Goal: Information Seeking & Learning: Learn about a topic

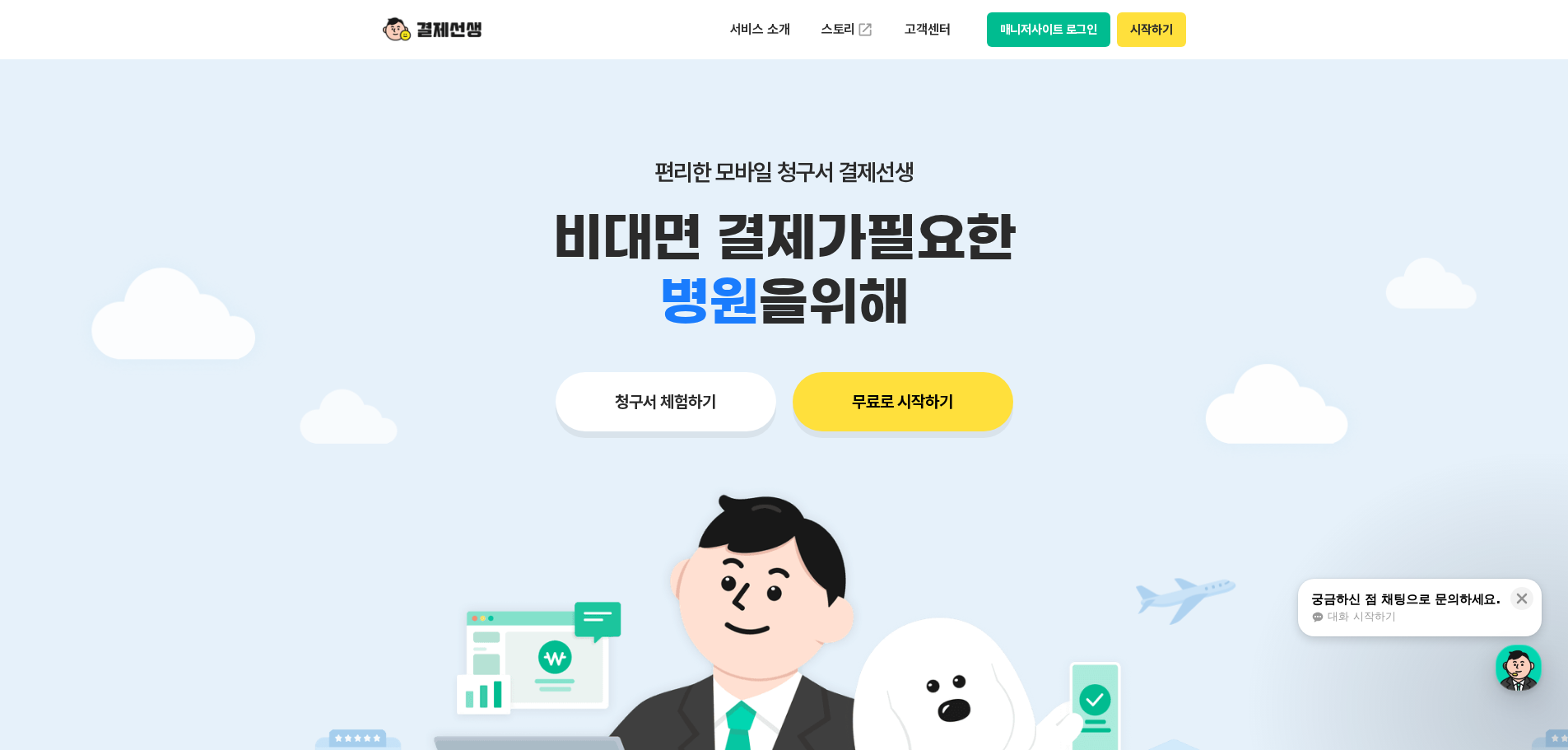
click at [629, 403] on button "청구서 체험하기" at bounding box center [665, 401] width 220 height 59
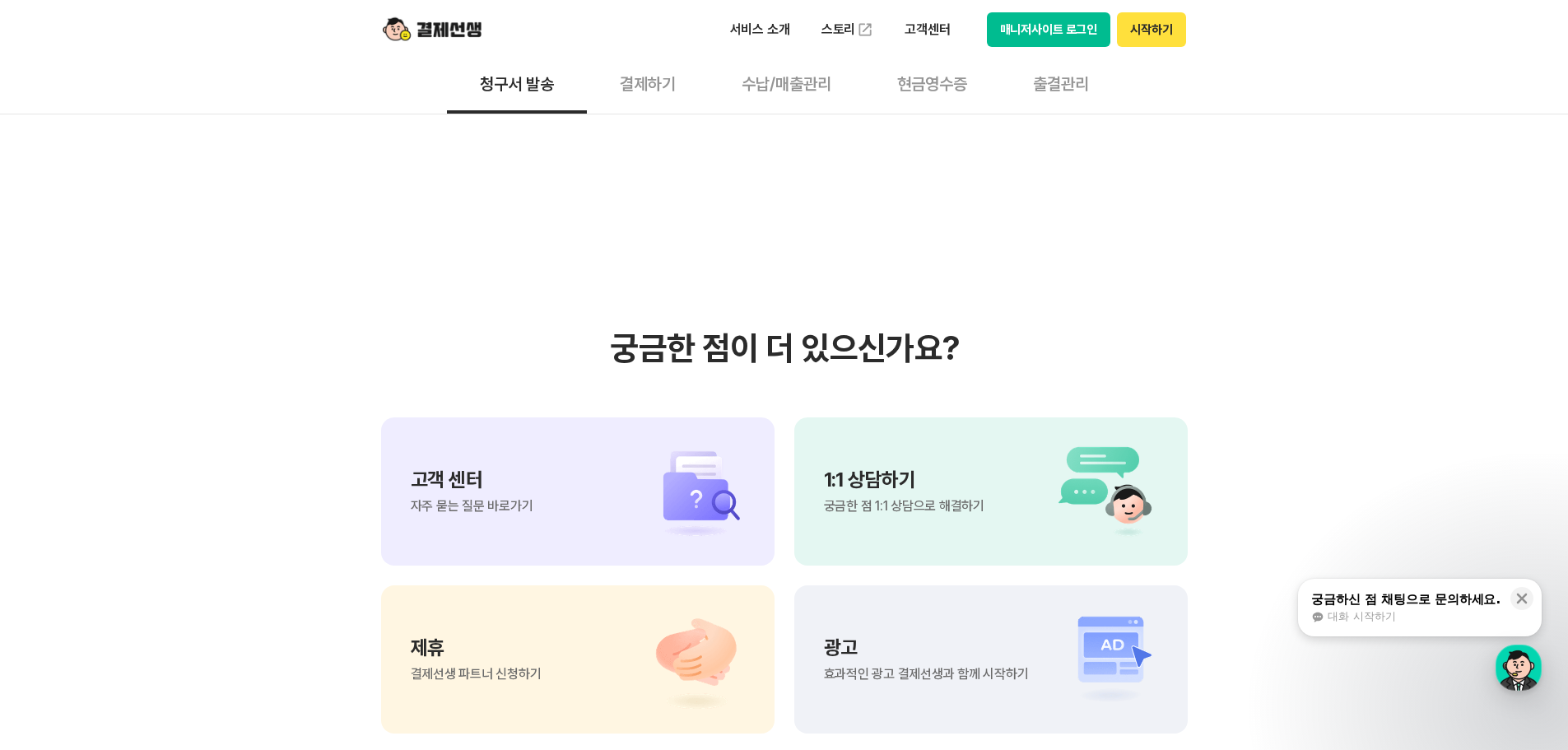
scroll to position [3822, 0]
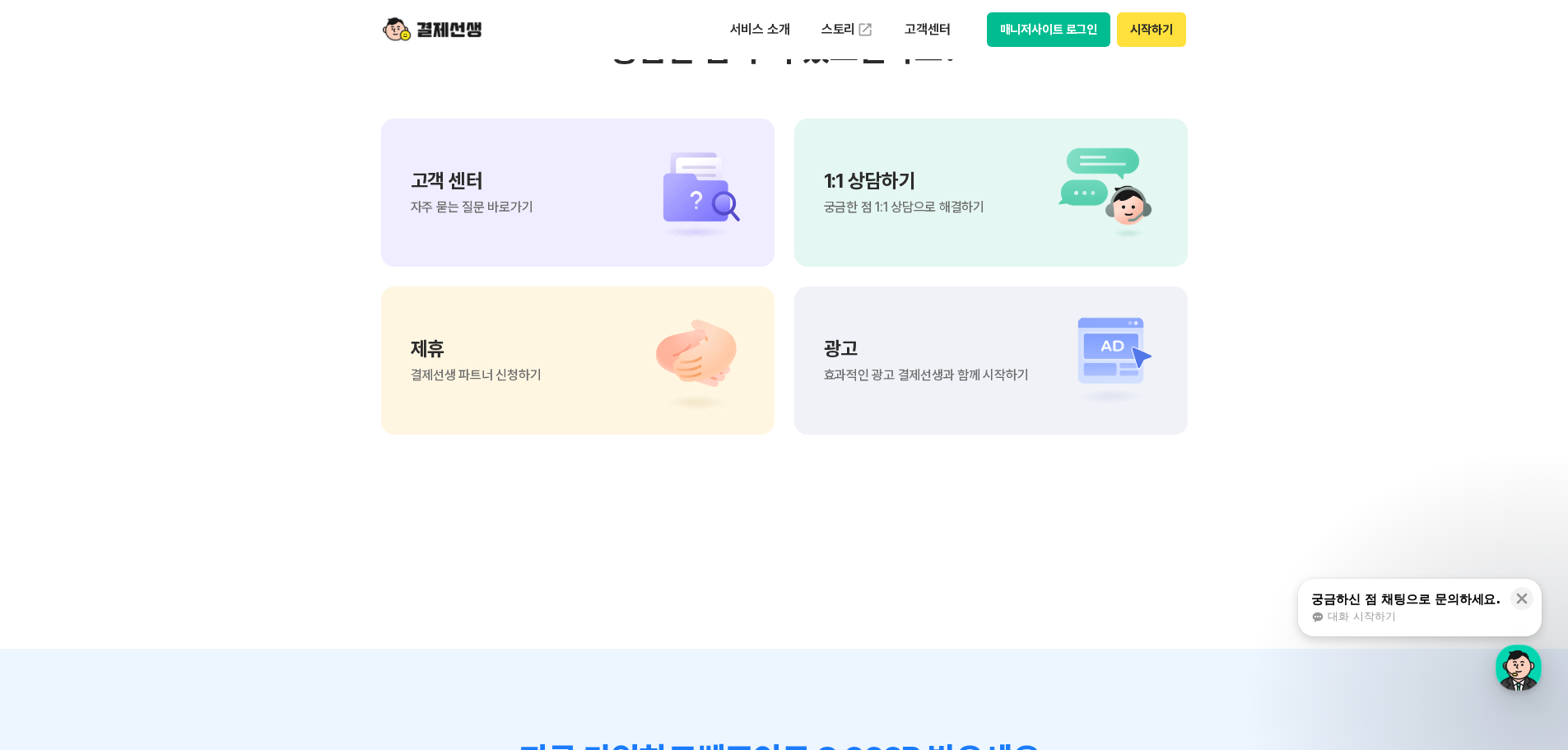
click at [653, 212] on img at bounding box center [687, 193] width 116 height 99
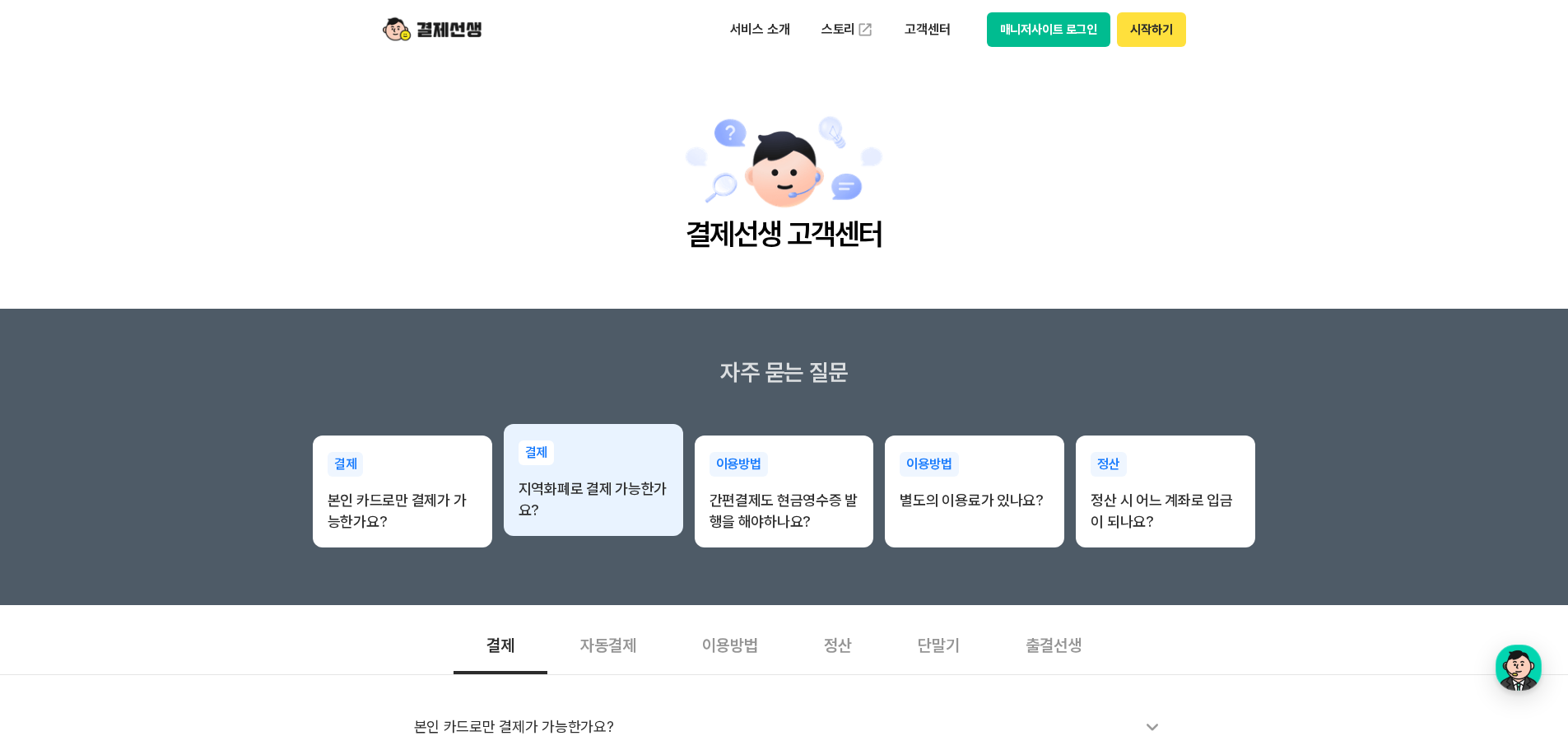
click at [568, 464] on div "결제 지역화폐로 결제 가능한가요?" at bounding box center [593, 481] width 179 height 114
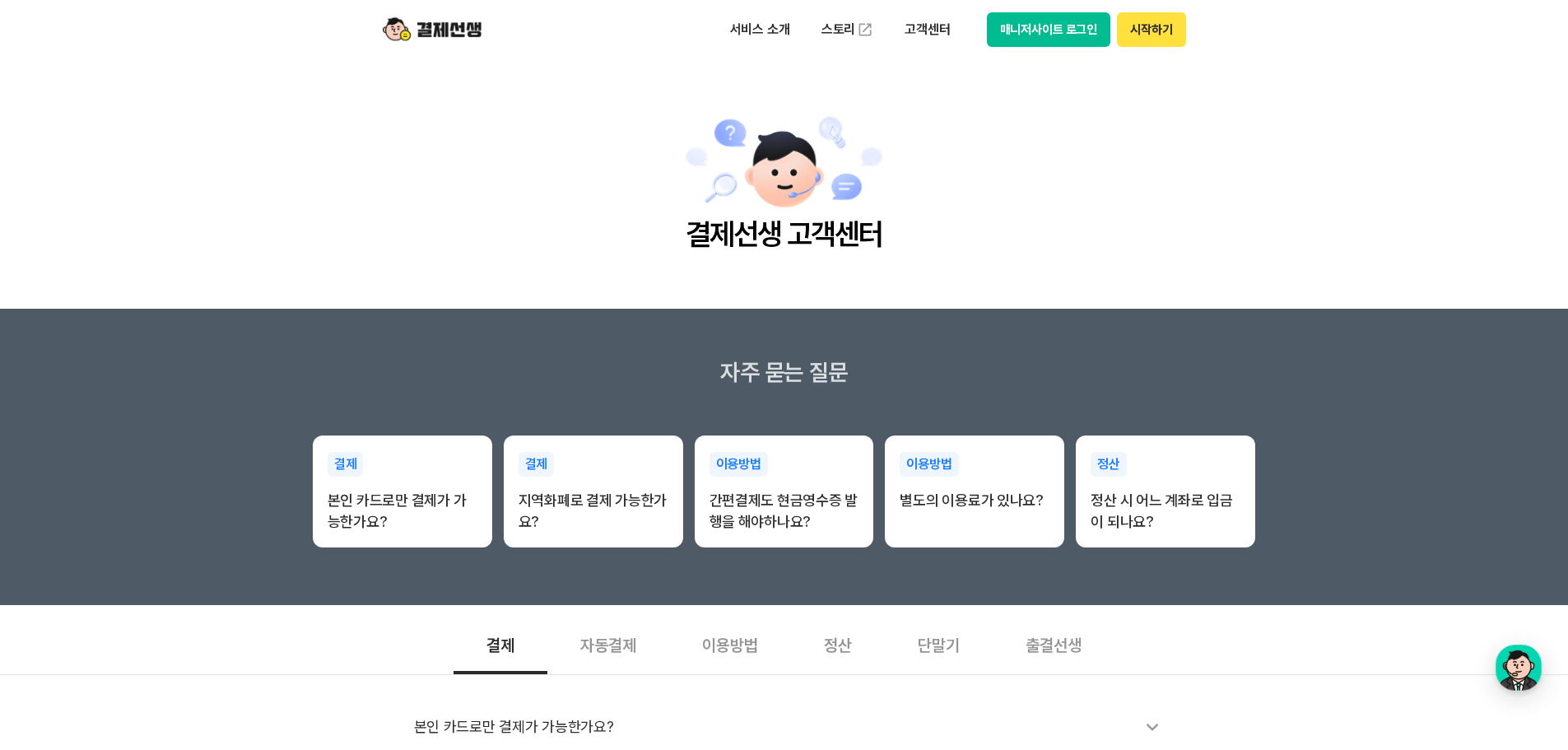
scroll to position [345, 0]
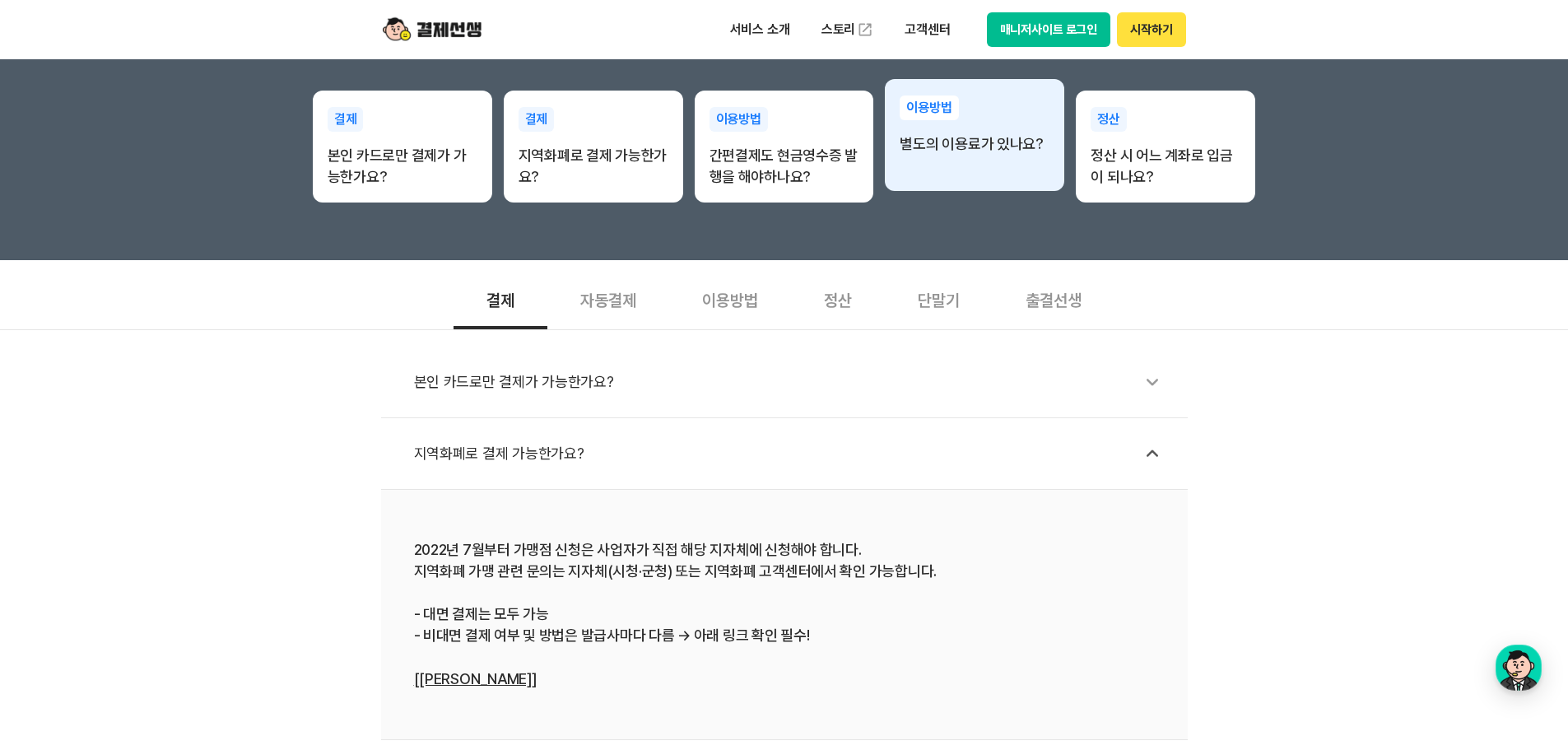
click at [1043, 177] on div "이용방법 별도의 이용료가 있나요?" at bounding box center [975, 135] width 179 height 112
click at [1012, 159] on div "이용방법 별도의 이용료가 있나요?" at bounding box center [975, 125] width 179 height 92
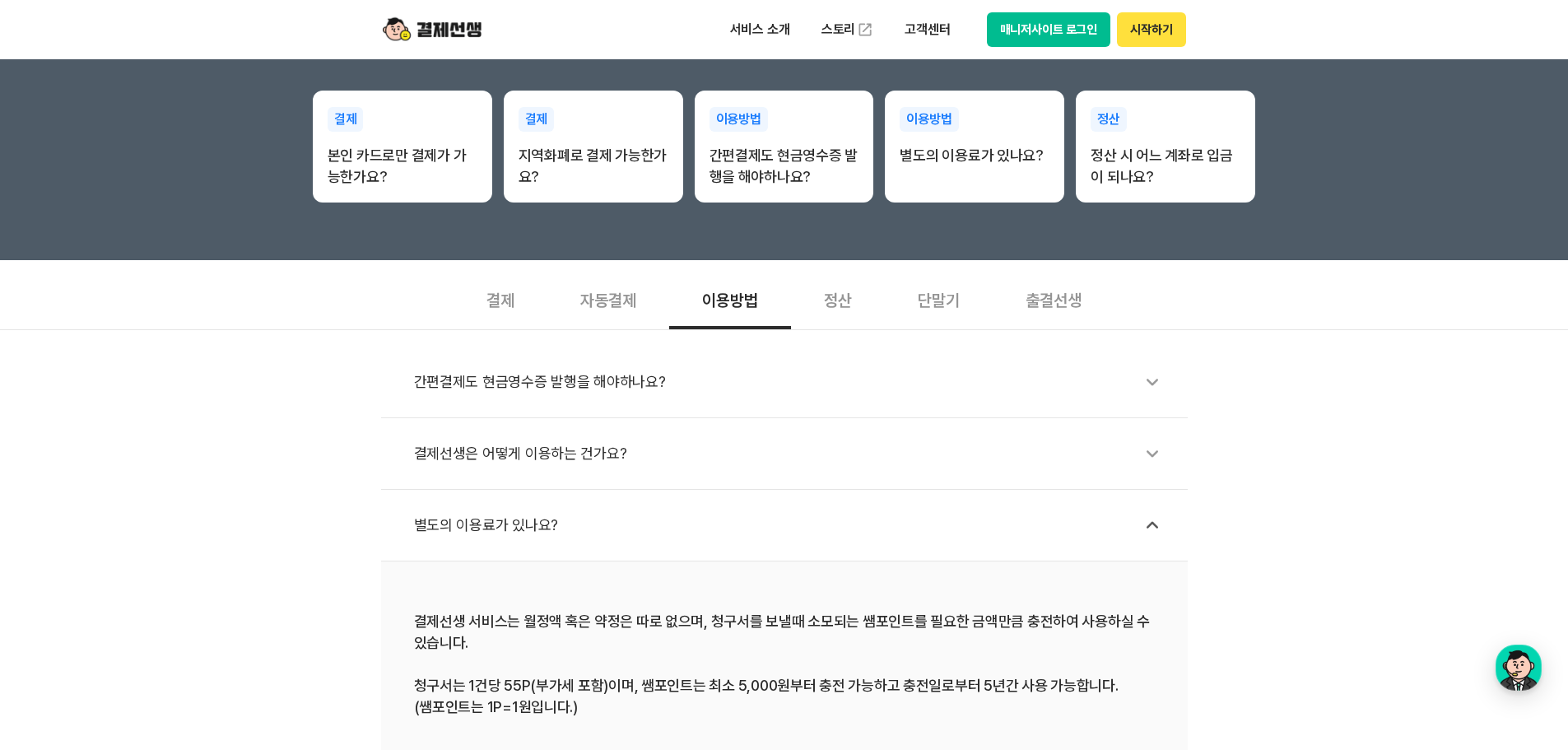
click at [858, 292] on div "정산" at bounding box center [838, 298] width 94 height 61
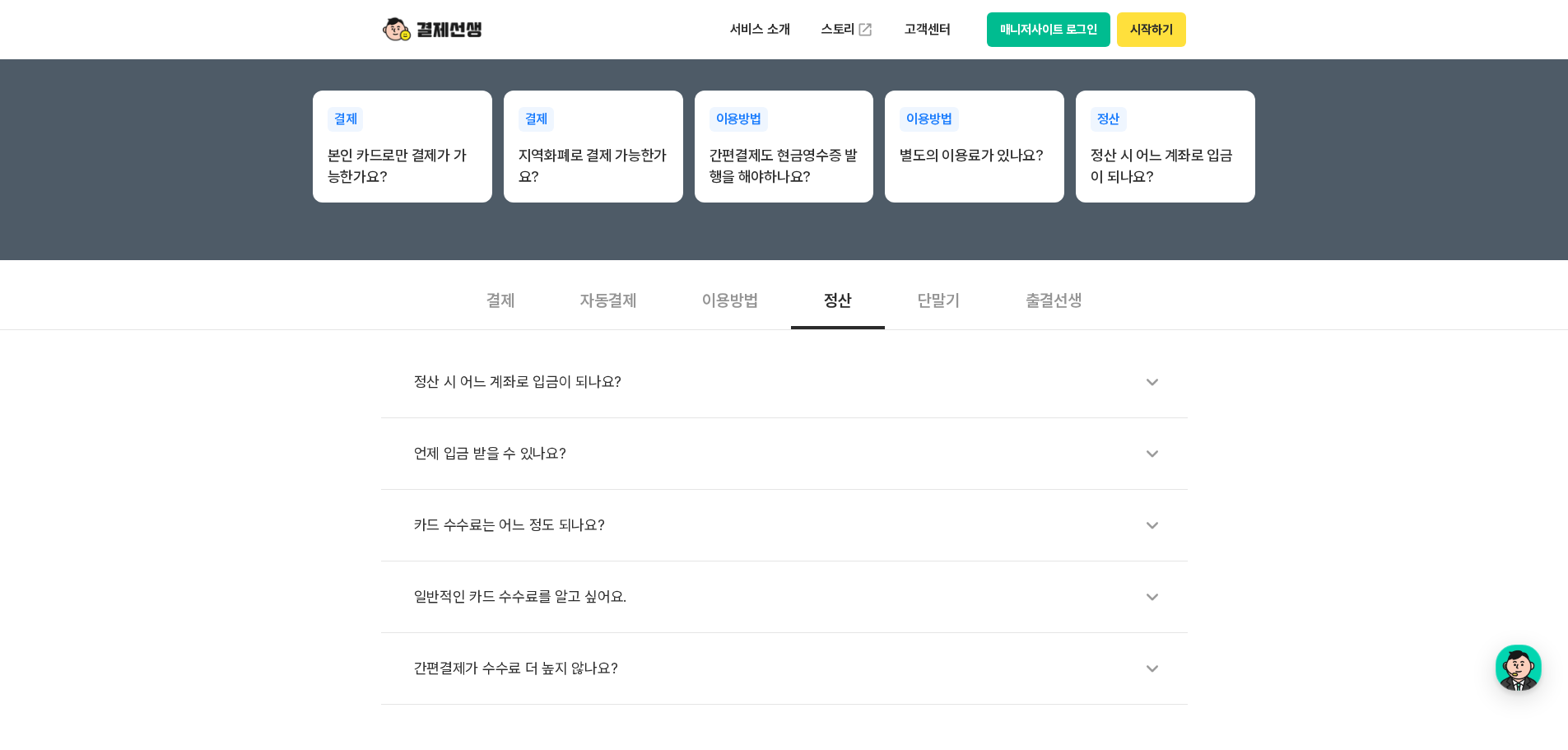
click at [851, 543] on div "카드 수수료는 어느 정도 되나요?" at bounding box center [793, 525] width 758 height 38
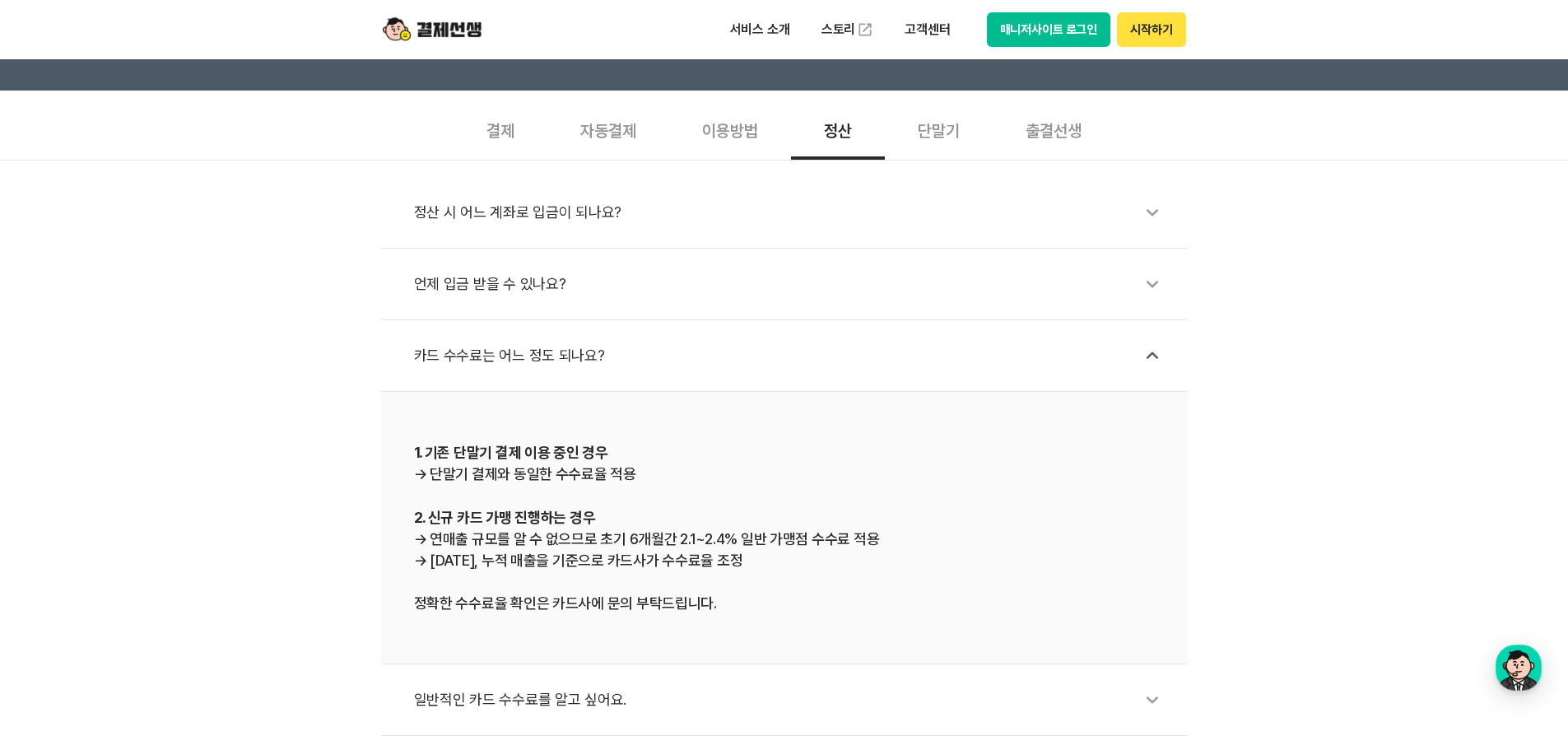
scroll to position [680, 0]
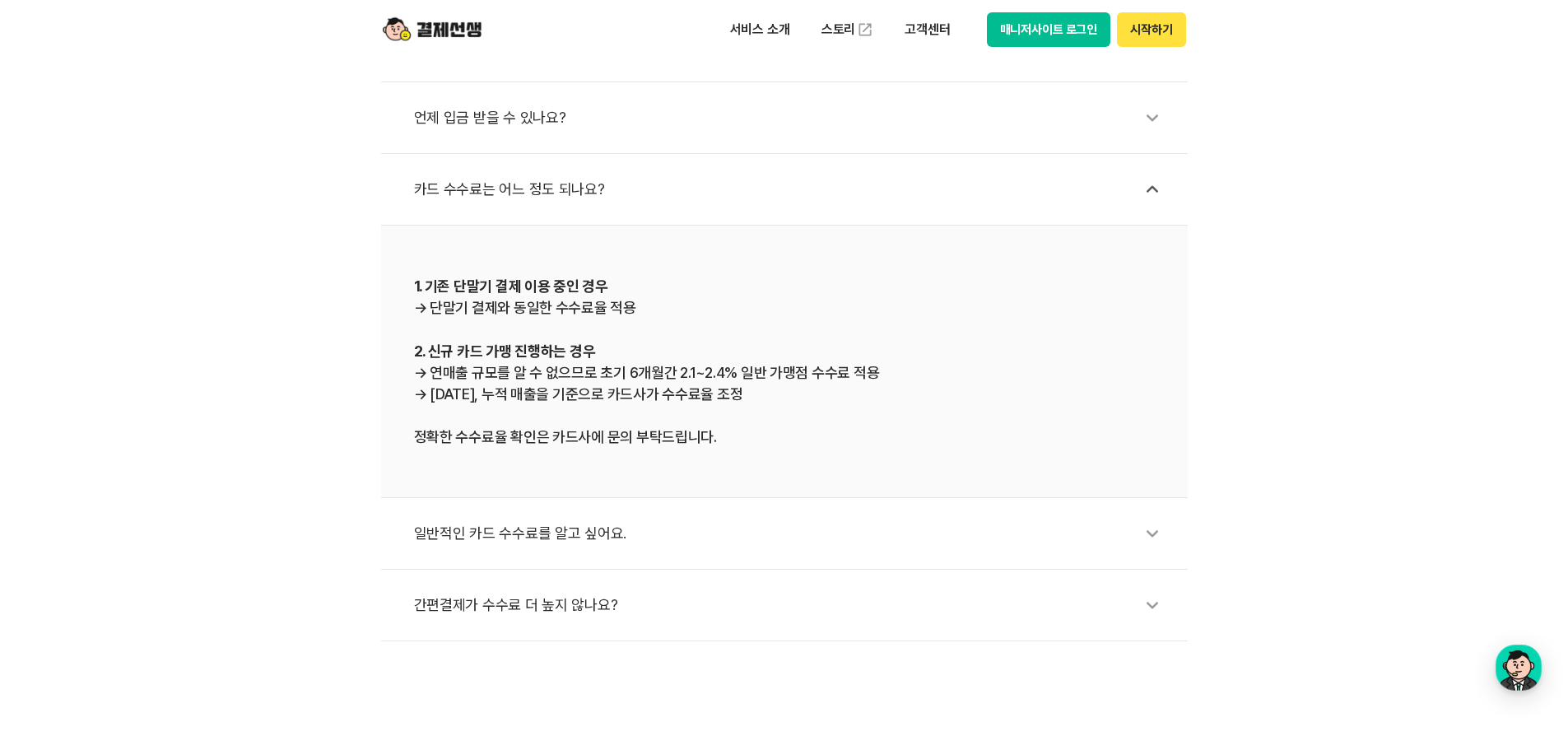
click at [1419, 282] on div "정산 시 어느 계좌로 입금이 되나요? 언제 입금 받을 수 있나요? 카드 수수료는 어느 정도 되나요? 1. 기존 단말기 결제 이용 중인 경우 →…" at bounding box center [784, 317] width 1568 height 648
click at [1131, 535] on div "일반적인 카드 수수료를 알고 싶어요." at bounding box center [793, 533] width 758 height 38
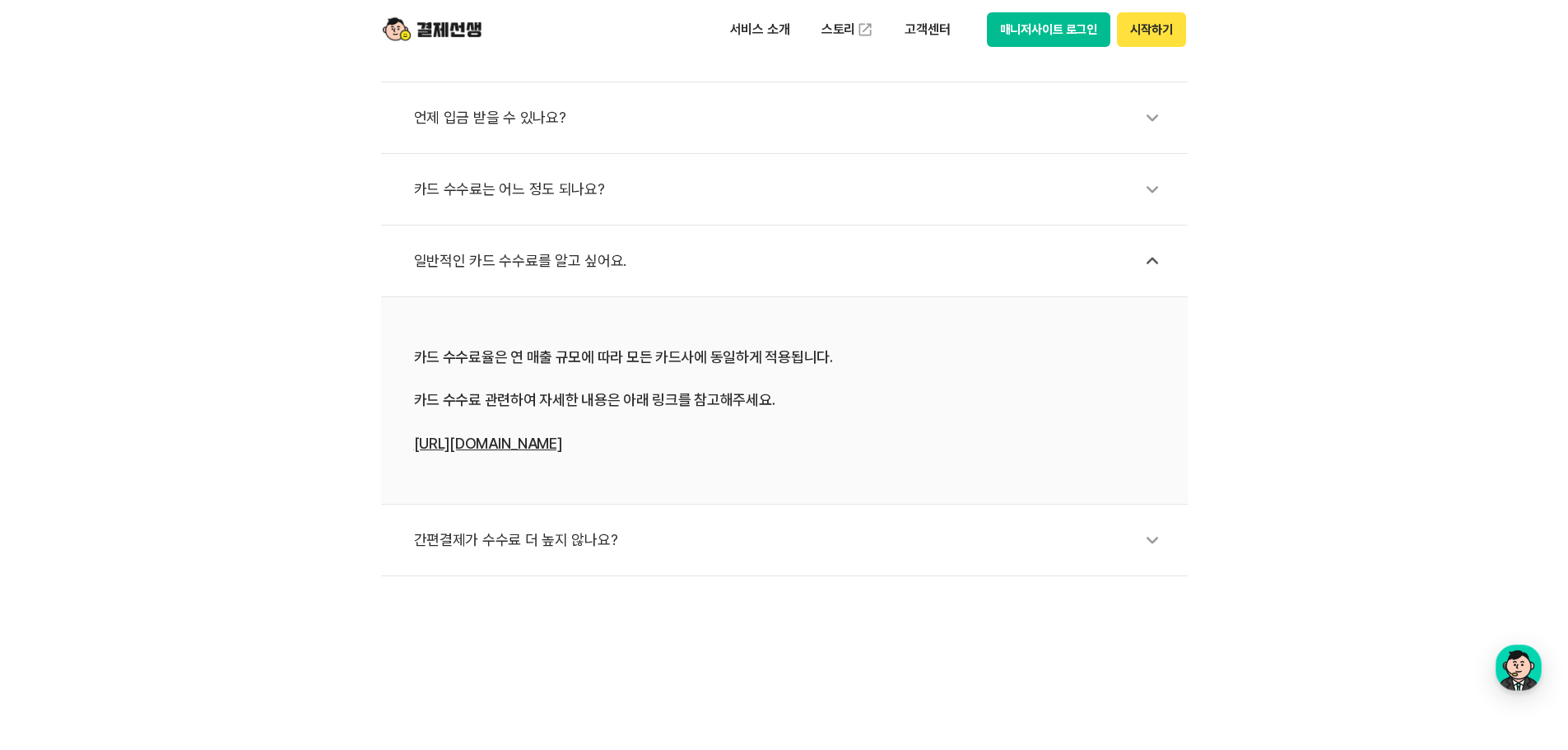
click at [1148, 541] on icon at bounding box center [1152, 540] width 38 height 38
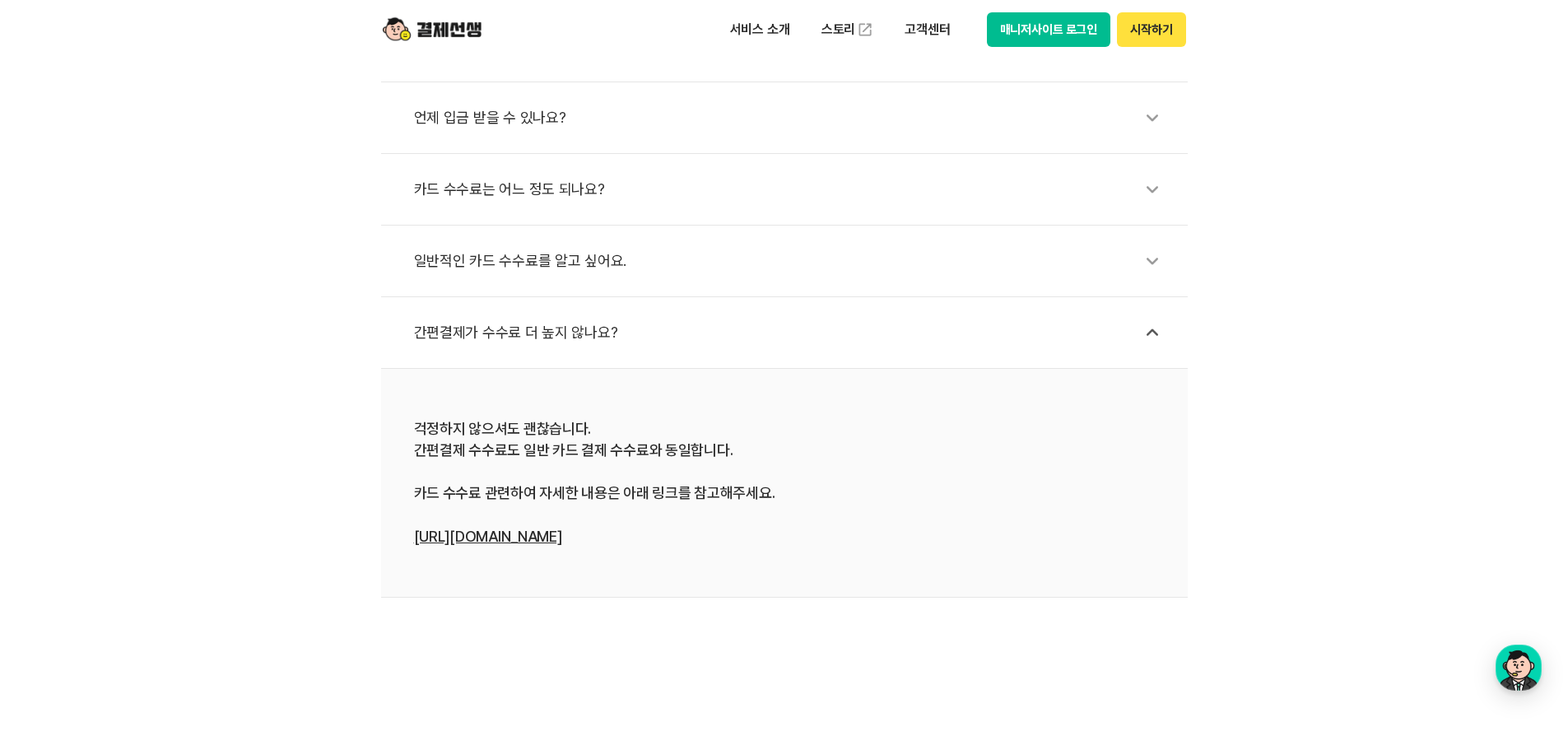
click at [1159, 191] on icon at bounding box center [1152, 189] width 38 height 38
